Goal: Task Accomplishment & Management: Use online tool/utility

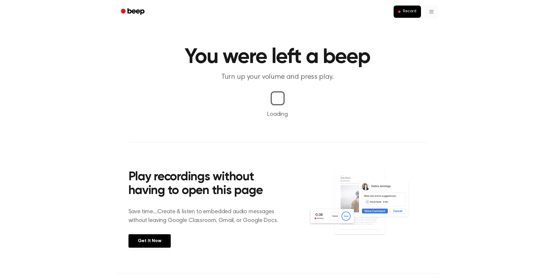
click at [431, 13] on html "Record You were left a beep Turn up your volume and press play. Loading Play re…" at bounding box center [277, 199] width 555 height 399
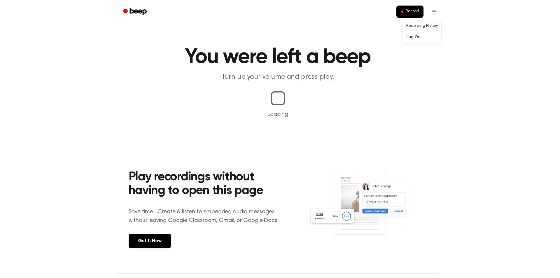
click at [427, 26] on link "Recording History" at bounding box center [422, 26] width 36 height 10
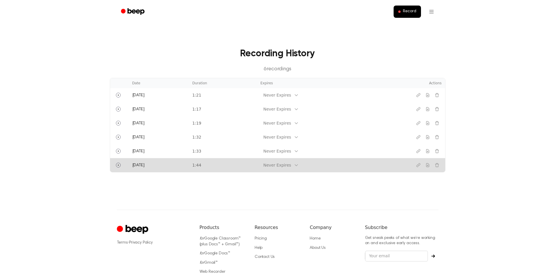
click at [282, 162] on div "Never Expires" at bounding box center [278, 165] width 28 height 6
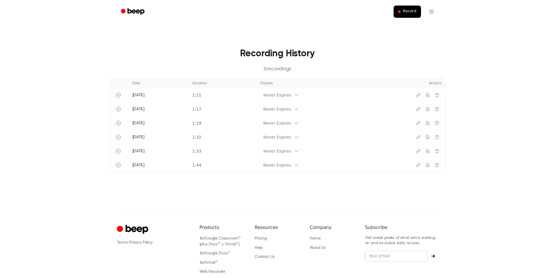
click at [370, 184] on main "Recording History 6 recording s Date Duration Expires Actions [DATE] 1:21 Never…" at bounding box center [277, 105] width 555 height 210
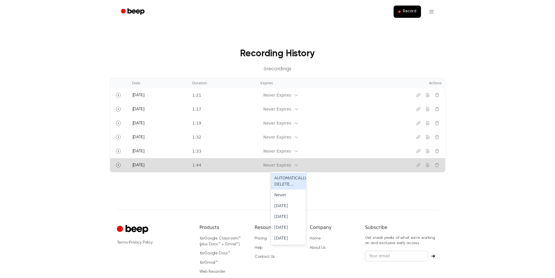
click at [281, 166] on div "Never Expires" at bounding box center [278, 165] width 28 height 6
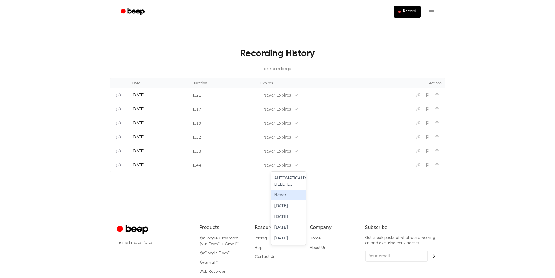
click at [380, 189] on main "Recording History 6 recording s Date Duration Expires Actions [DATE] 1:21 Never…" at bounding box center [277, 105] width 555 height 210
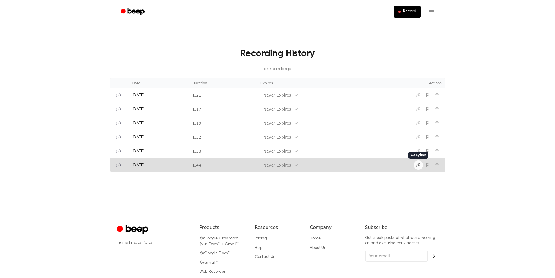
click at [418, 166] on icon "Copy link" at bounding box center [418, 165] width 5 height 5
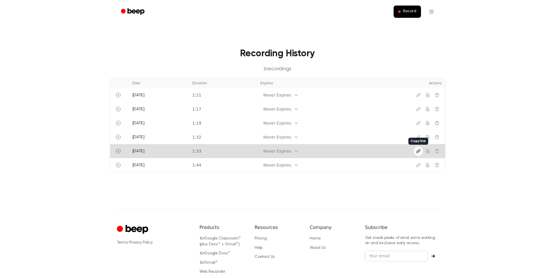
click at [418, 149] on icon "Copy link" at bounding box center [418, 151] width 5 height 5
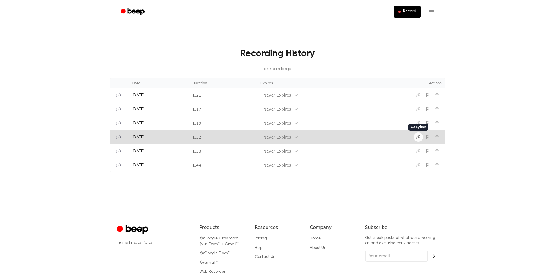
click at [418, 136] on icon "Copy link" at bounding box center [418, 137] width 5 height 5
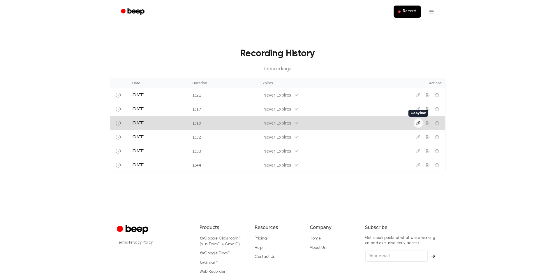
click at [420, 124] on icon "Copy link" at bounding box center [418, 123] width 5 height 5
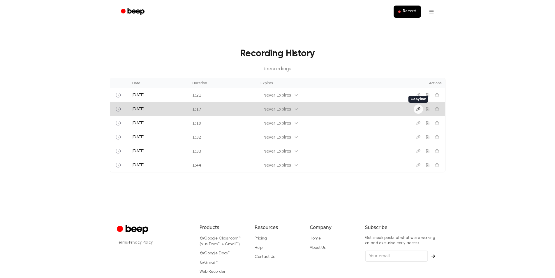
click at [419, 110] on icon "Copy link" at bounding box center [418, 109] width 5 height 5
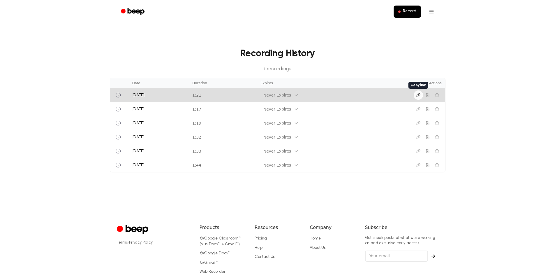
click at [418, 94] on icon "Copy link" at bounding box center [418, 95] width 5 height 5
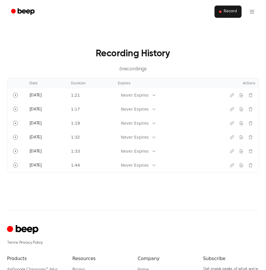
click at [230, 13] on span "Record" at bounding box center [230, 11] width 13 height 5
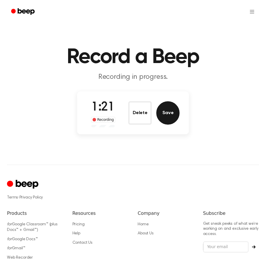
click at [161, 115] on button "Save" at bounding box center [168, 112] width 23 height 23
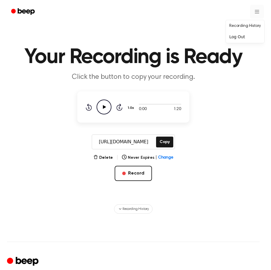
click at [255, 14] on html "Your Recording is Ready Click the button to copy your recording. 0:00 1:20 1.0x…" at bounding box center [135, 199] width 271 height 398
click at [245, 27] on link "Recording History" at bounding box center [245, 26] width 36 height 10
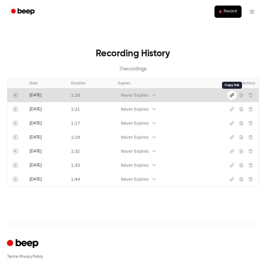
click at [233, 95] on icon "Copy link" at bounding box center [232, 95] width 5 height 5
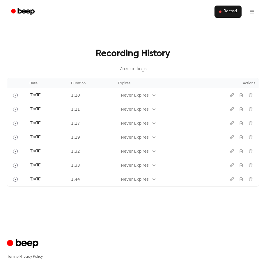
click at [236, 13] on span "Record" at bounding box center [230, 11] width 13 height 5
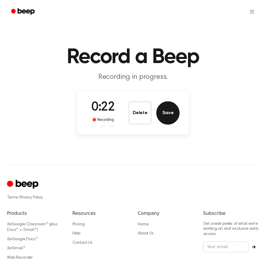
click at [169, 113] on button "Save" at bounding box center [168, 112] width 23 height 23
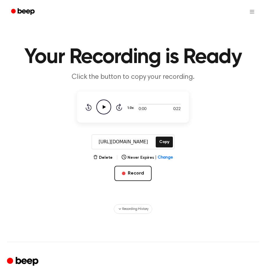
click at [106, 107] on icon at bounding box center [104, 107] width 3 height 4
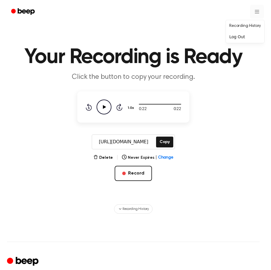
click at [250, 10] on html "Your Recording is Ready Click the button to copy your recording. 0:22 0:22 1.0x…" at bounding box center [135, 199] width 271 height 398
click at [187, 25] on html "Your Recording is Ready Click the button to copy your recording. 0:22 0:22 1.0x…" at bounding box center [135, 199] width 271 height 398
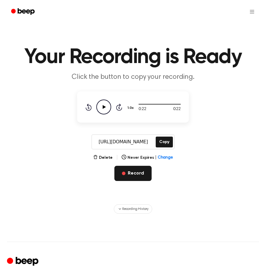
click at [132, 170] on button "Record" at bounding box center [133, 173] width 37 height 15
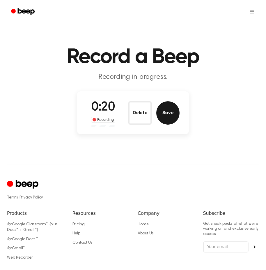
click at [171, 110] on button "Save" at bounding box center [168, 112] width 23 height 23
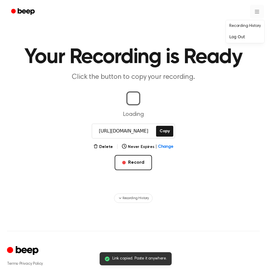
click at [253, 12] on html "Link copied. Paste it anywhere. Your Recording is Ready Click the button to cop…" at bounding box center [135, 193] width 271 height 387
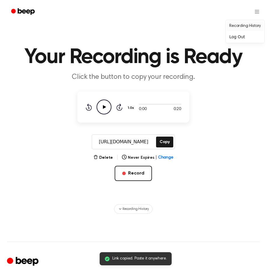
click at [250, 25] on link "Recording History" at bounding box center [245, 26] width 36 height 10
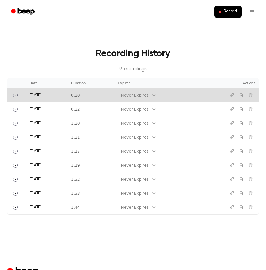
click at [149, 94] on div "Never Expires" at bounding box center [135, 95] width 28 height 6
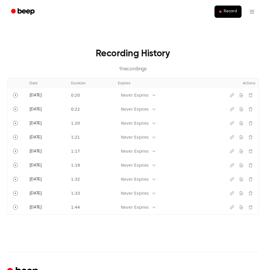
click at [175, 28] on main "Recording History 9 recording s Date Duration Expires Actions [DATE] 0:20 Never…" at bounding box center [133, 126] width 266 height 252
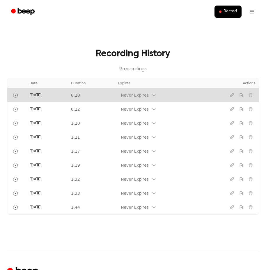
click at [112, 98] on td "0:20" at bounding box center [91, 95] width 47 height 14
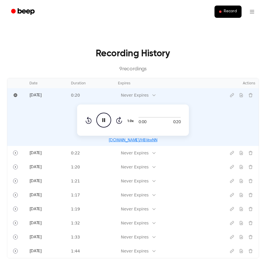
click at [103, 122] on icon "Pause Audio" at bounding box center [103, 120] width 15 height 15
click at [227, 10] on span "Record" at bounding box center [230, 11] width 13 height 5
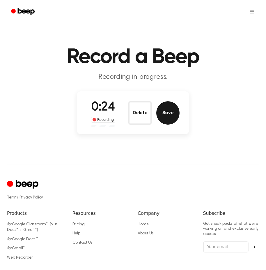
click at [163, 116] on button "Save" at bounding box center [168, 112] width 23 height 23
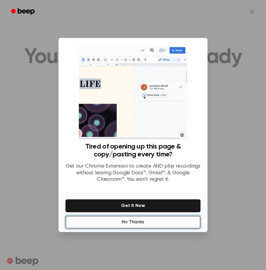
click at [112, 222] on button "No Thanks" at bounding box center [133, 221] width 135 height 13
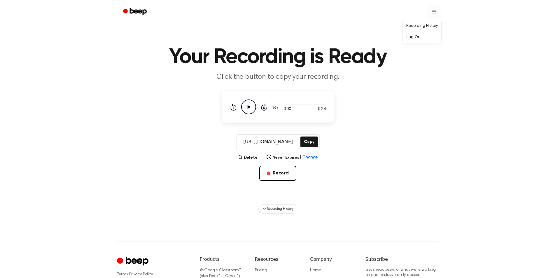
click at [435, 13] on html "Your Recording is Ready Click the button to copy your recording. 0:00 0:24 1.0x…" at bounding box center [280, 183] width 560 height 367
click at [423, 27] on link "Recording History" at bounding box center [422, 26] width 36 height 10
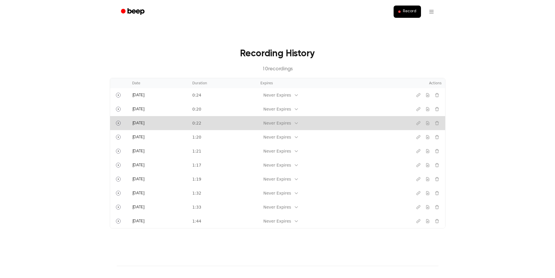
click at [242, 123] on td "0:22" at bounding box center [223, 123] width 68 height 14
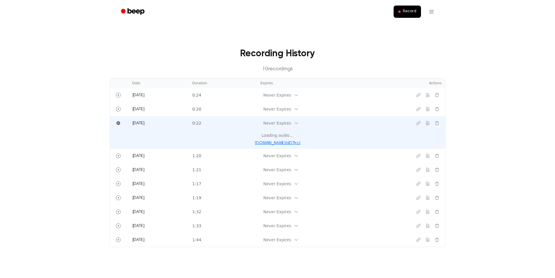
click at [263, 144] on link "[DOMAIN_NAME]/dD7lrcJ" at bounding box center [278, 143] width 46 height 4
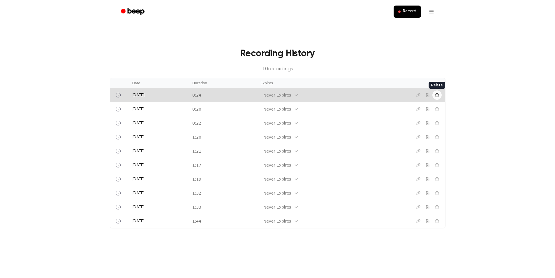
click at [437, 95] on icon "Delete recording" at bounding box center [437, 95] width 5 height 5
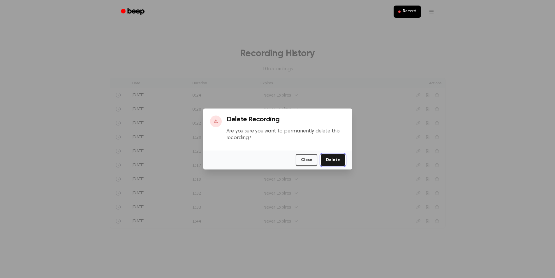
click at [336, 159] on button "Delete" at bounding box center [333, 160] width 24 height 12
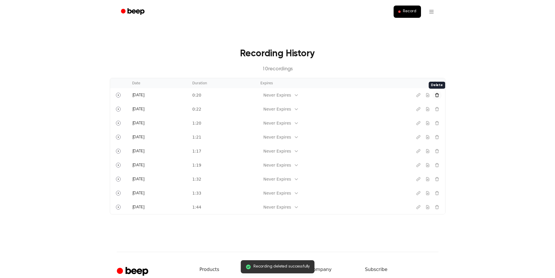
click at [439, 96] on icon "Delete recording" at bounding box center [437, 95] width 5 height 5
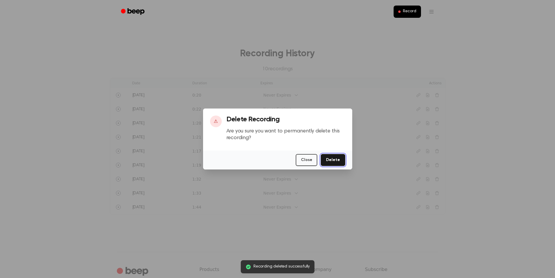
click at [334, 157] on button "Delete" at bounding box center [333, 160] width 24 height 12
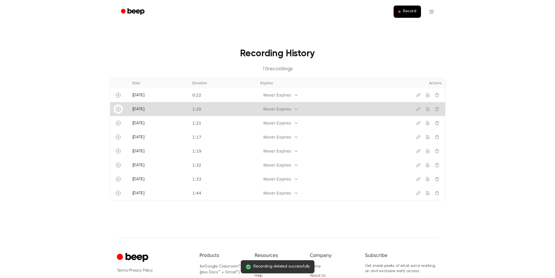
click at [117, 111] on icon "Play" at bounding box center [118, 109] width 5 height 5
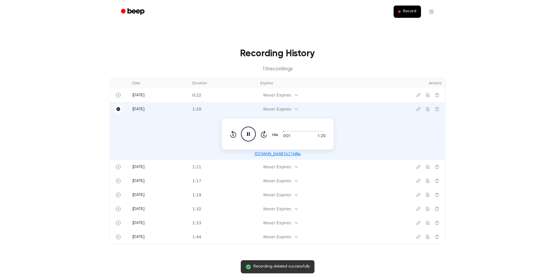
click at [119, 109] on icon "Pause" at bounding box center [118, 109] width 4 height 4
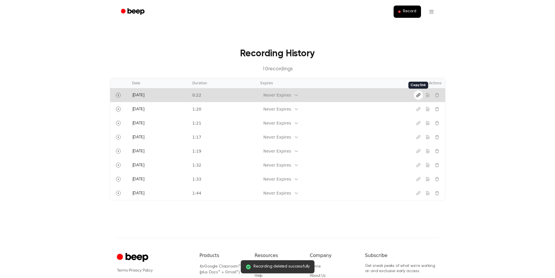
click at [419, 95] on icon "Copy link" at bounding box center [418, 95] width 5 height 5
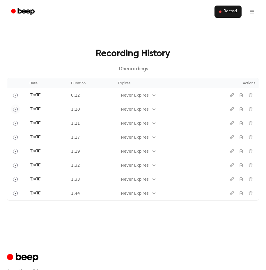
click at [226, 14] on span "Record" at bounding box center [230, 11] width 13 height 5
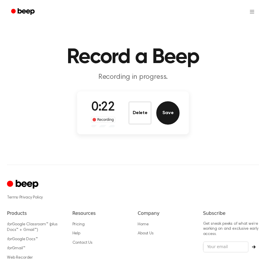
click at [163, 117] on button "Save" at bounding box center [168, 112] width 23 height 23
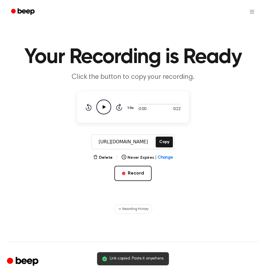
click at [102, 108] on icon "Play Audio" at bounding box center [103, 106] width 15 height 15
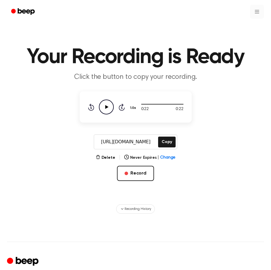
click at [251, 14] on html "Your Recording is Ready Click the button to copy your recording. 0:22 0:22 1.0x…" at bounding box center [135, 199] width 271 height 398
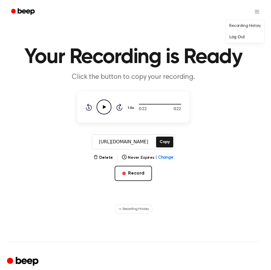
click at [242, 32] on div "Recording History Log Out" at bounding box center [244, 31] width 39 height 23
click at [243, 28] on link "Recording History" at bounding box center [245, 26] width 36 height 10
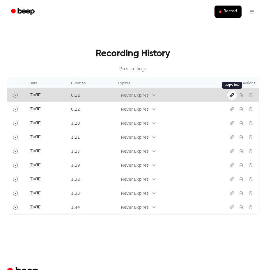
click at [230, 94] on icon "Copy link" at bounding box center [232, 95] width 5 height 5
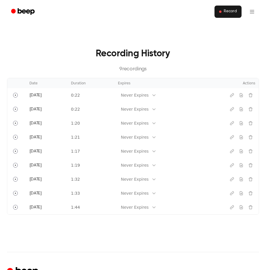
click at [224, 11] on button "Record" at bounding box center [228, 12] width 27 height 12
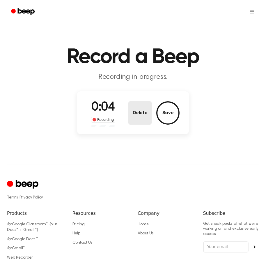
drag, startPoint x: 136, startPoint y: 131, endPoint x: 141, endPoint y: 122, distance: 9.9
click at [136, 131] on div "0:04 Recording Delete Save" at bounding box center [133, 112] width 112 height 43
click at [141, 122] on button "Delete" at bounding box center [140, 112] width 23 height 23
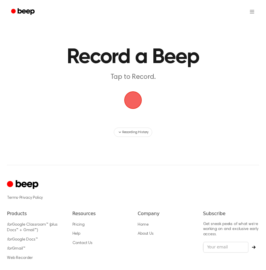
click at [134, 101] on span "button" at bounding box center [133, 100] width 29 height 29
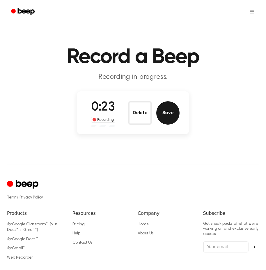
click at [174, 107] on button "Save" at bounding box center [168, 112] width 23 height 23
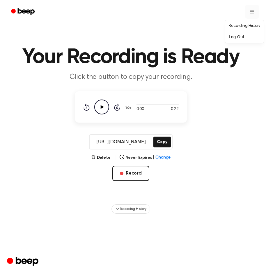
click at [254, 11] on html "Your Recording is Ready Click the button to copy your recording. 0:00 0:22 1.0x…" at bounding box center [133, 199] width 266 height 398
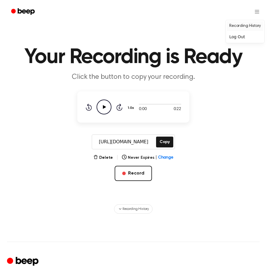
click at [245, 24] on link "Recording History" at bounding box center [245, 26] width 36 height 10
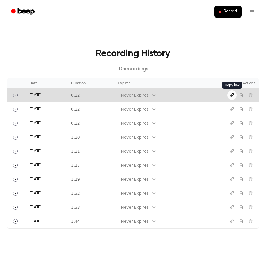
click at [231, 95] on icon "Copy link" at bounding box center [232, 95] width 5 height 5
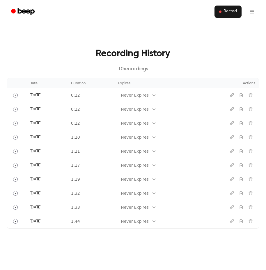
click at [233, 13] on span "Record" at bounding box center [230, 11] width 13 height 5
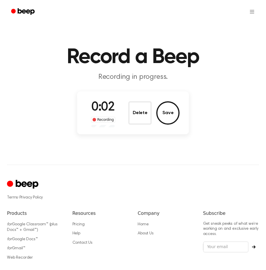
click at [127, 120] on div "0:02 Recording Delete Save" at bounding box center [133, 112] width 93 height 29
click at [134, 115] on button "Delete" at bounding box center [140, 112] width 23 height 23
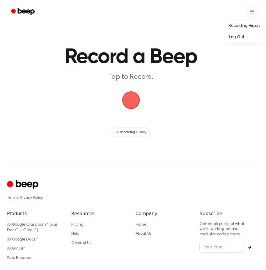
click at [250, 10] on html "Record a Beep Tap to Record. Recording History ⚠️ We are experiencing issues wi…" at bounding box center [133, 160] width 266 height 321
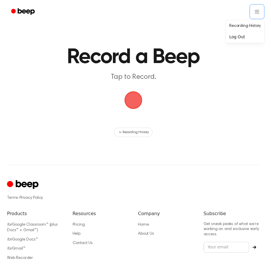
click at [158, 31] on html "Record a Beep Tap to Record. Recording History ⚠️ We are experiencing issues wi…" at bounding box center [135, 160] width 271 height 321
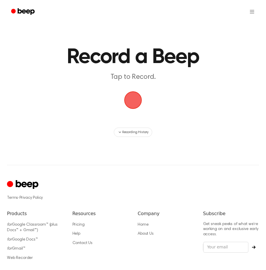
click at [133, 101] on span "button" at bounding box center [133, 99] width 29 height 29
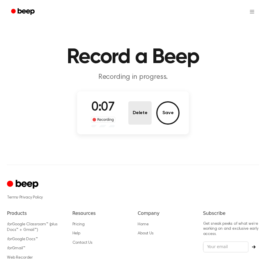
click at [135, 107] on button "Delete" at bounding box center [140, 112] width 23 height 23
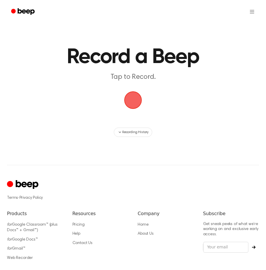
click at [124, 92] on span "button" at bounding box center [133, 100] width 26 height 26
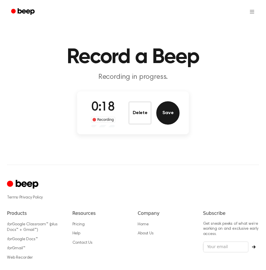
click at [170, 110] on button "Save" at bounding box center [168, 112] width 23 height 23
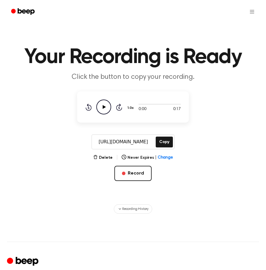
click at [102, 107] on icon "Play Audio" at bounding box center [103, 106] width 15 height 15
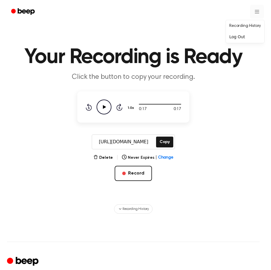
click at [252, 15] on html "Your Recording is Ready Click the button to copy your recording. 0:17 0:17 1.0x…" at bounding box center [135, 199] width 271 height 398
click at [246, 26] on link "Recording History" at bounding box center [245, 26] width 36 height 10
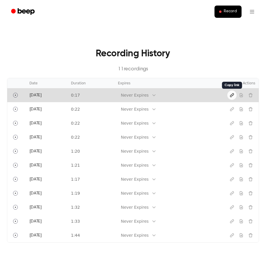
click at [233, 94] on icon "Copy link" at bounding box center [232, 95] width 5 height 5
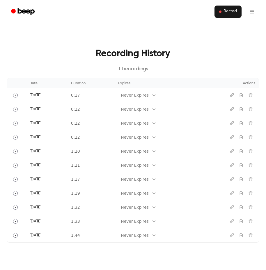
click at [234, 9] on span "Record" at bounding box center [230, 11] width 13 height 5
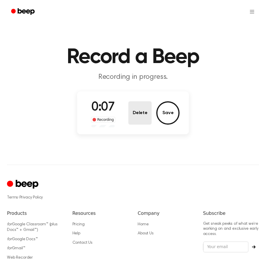
click at [138, 113] on button "Delete" at bounding box center [140, 112] width 23 height 23
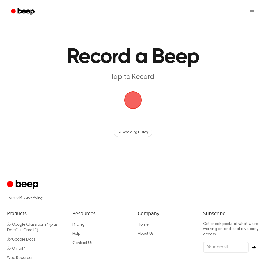
click at [129, 0] on html "Record a Beep Tap to Record. Recording History ⚠️ We are experiencing issues wi…" at bounding box center [133, 160] width 266 height 321
drag, startPoint x: 60, startPoint y: 257, endPoint x: 66, endPoint y: 245, distance: 13.7
click at [63, 252] on ul "for Google Classroom™ (plus Docs™ + Gmail™) for Google Docs™ for Gmail™ Web Rec…" at bounding box center [35, 241] width 56 height 39
click at [68, 242] on div "Terms · Privacy Policy Products for Google Classroom™ (plus Docs™ + Gmail™) for…" at bounding box center [133, 221] width 252 height 113
click at [132, 97] on span "button" at bounding box center [133, 100] width 27 height 27
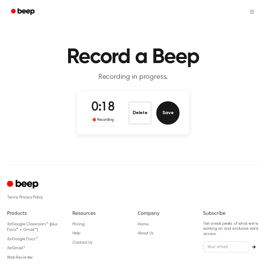
click at [164, 117] on button "Save" at bounding box center [168, 112] width 23 height 23
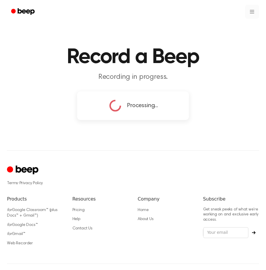
copy div "Gmail™ Web Recorder Resources Pricing Help"
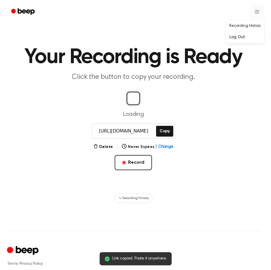
click at [252, 11] on html "Link copied. Paste it anywhere. Your Recording is Ready Click the button to cop…" at bounding box center [135, 193] width 271 height 387
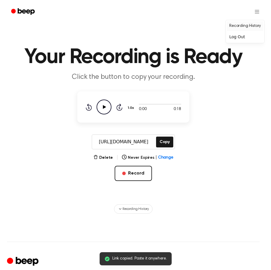
click at [247, 25] on link "Recording History" at bounding box center [245, 26] width 36 height 10
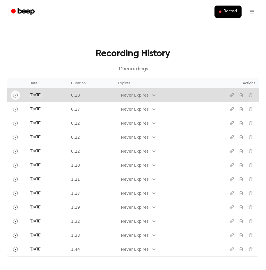
click at [15, 95] on icon "Play" at bounding box center [15, 94] width 1 height 1
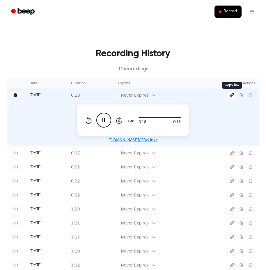
click at [232, 94] on icon "Copy link" at bounding box center [232, 95] width 5 height 5
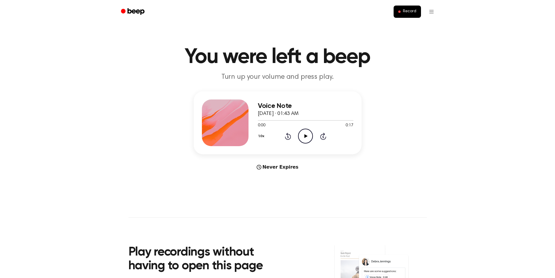
click at [308, 135] on icon "Play Audio" at bounding box center [305, 136] width 15 height 15
click at [306, 133] on icon "Play Audio" at bounding box center [305, 136] width 15 height 15
click at [303, 137] on icon "Play Audio" at bounding box center [305, 136] width 15 height 15
click at [306, 134] on icon "Play Audio" at bounding box center [305, 136] width 15 height 15
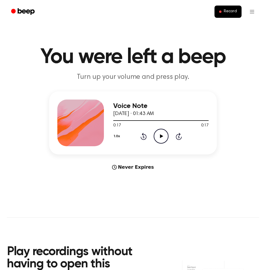
click at [161, 134] on icon "Play Audio" at bounding box center [161, 136] width 15 height 15
click at [163, 140] on icon "Play Audio" at bounding box center [161, 136] width 15 height 15
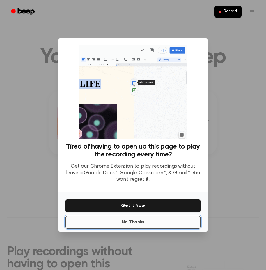
click at [136, 221] on button "No Thanks" at bounding box center [133, 221] width 135 height 13
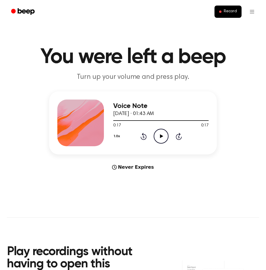
click at [159, 139] on icon "Play Audio" at bounding box center [161, 136] width 15 height 15
click at [157, 134] on icon "Play Audio" at bounding box center [161, 136] width 15 height 15
click at [160, 136] on icon "Pause Audio" at bounding box center [161, 136] width 15 height 15
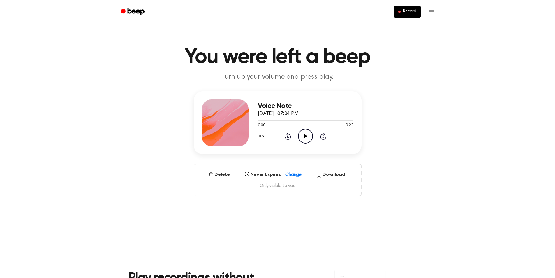
click at [302, 135] on icon "Play Audio" at bounding box center [305, 136] width 15 height 15
click at [305, 133] on icon "Pause Audio" at bounding box center [305, 136] width 15 height 15
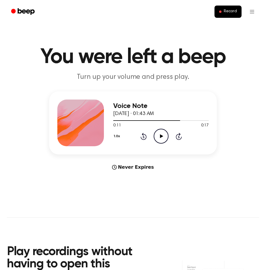
click at [160, 135] on icon "Play Audio" at bounding box center [161, 136] width 15 height 15
click at [160, 136] on icon "Play Audio" at bounding box center [161, 136] width 15 height 15
click at [156, 138] on icon "Pause Audio" at bounding box center [161, 136] width 15 height 15
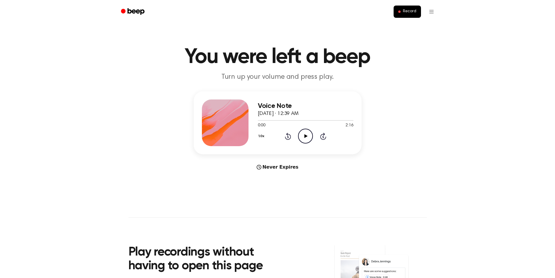
click at [301, 136] on icon "Play Audio" at bounding box center [305, 136] width 15 height 15
click at [303, 134] on icon "Play Audio" at bounding box center [305, 136] width 15 height 15
